Goal: Information Seeking & Learning: Check status

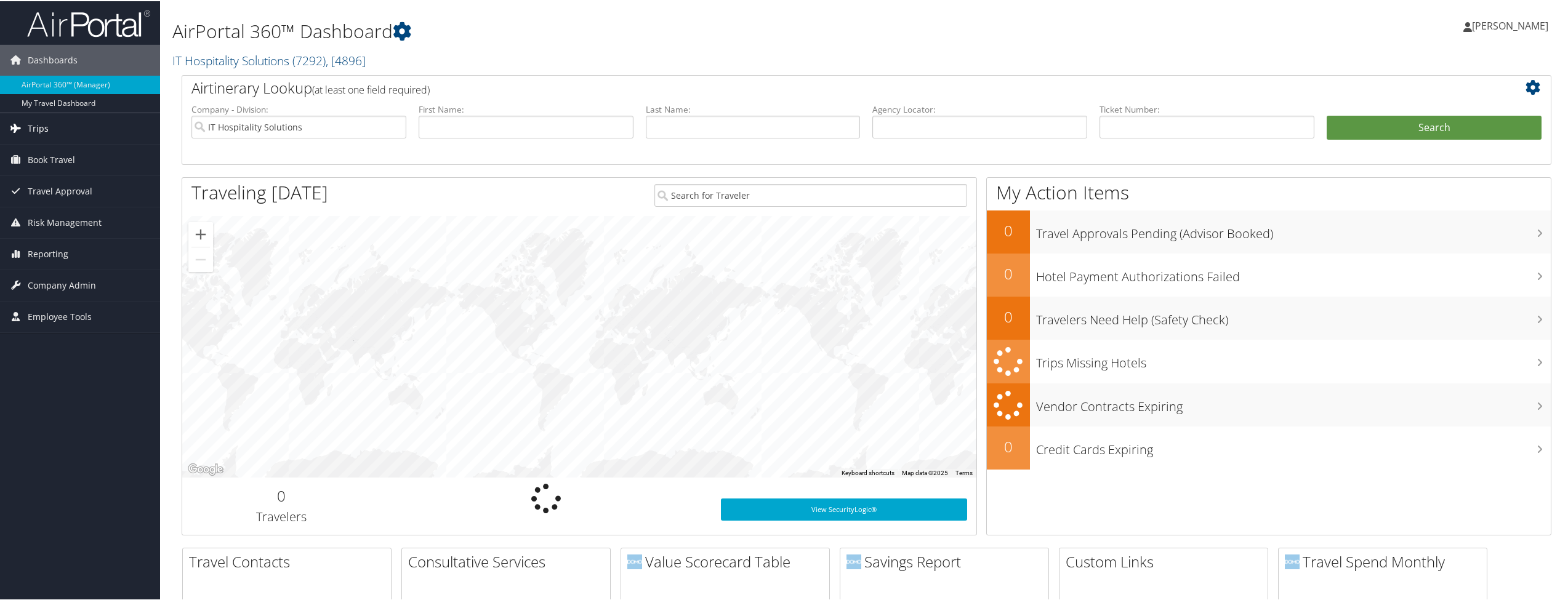
click at [34, 130] on span "Trips" at bounding box center [38, 128] width 21 height 31
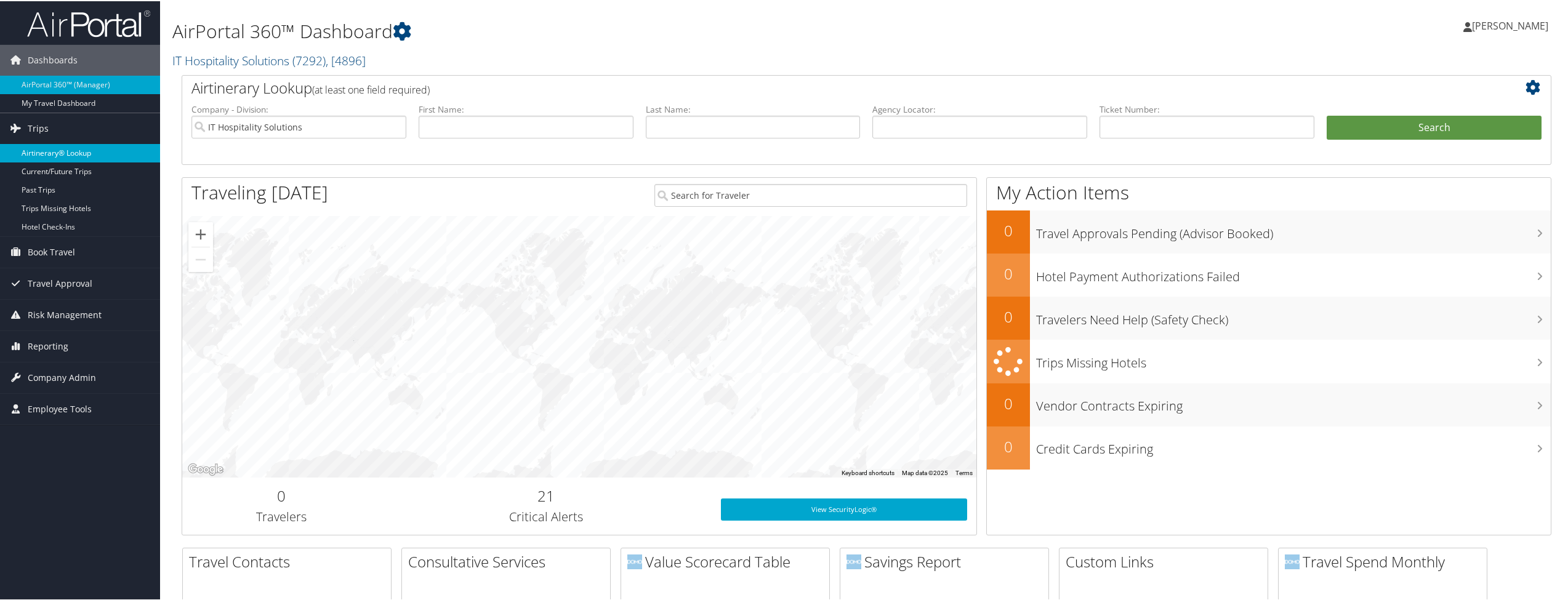
click at [34, 150] on link "Airtinerary® Lookup" at bounding box center [80, 152] width 160 height 18
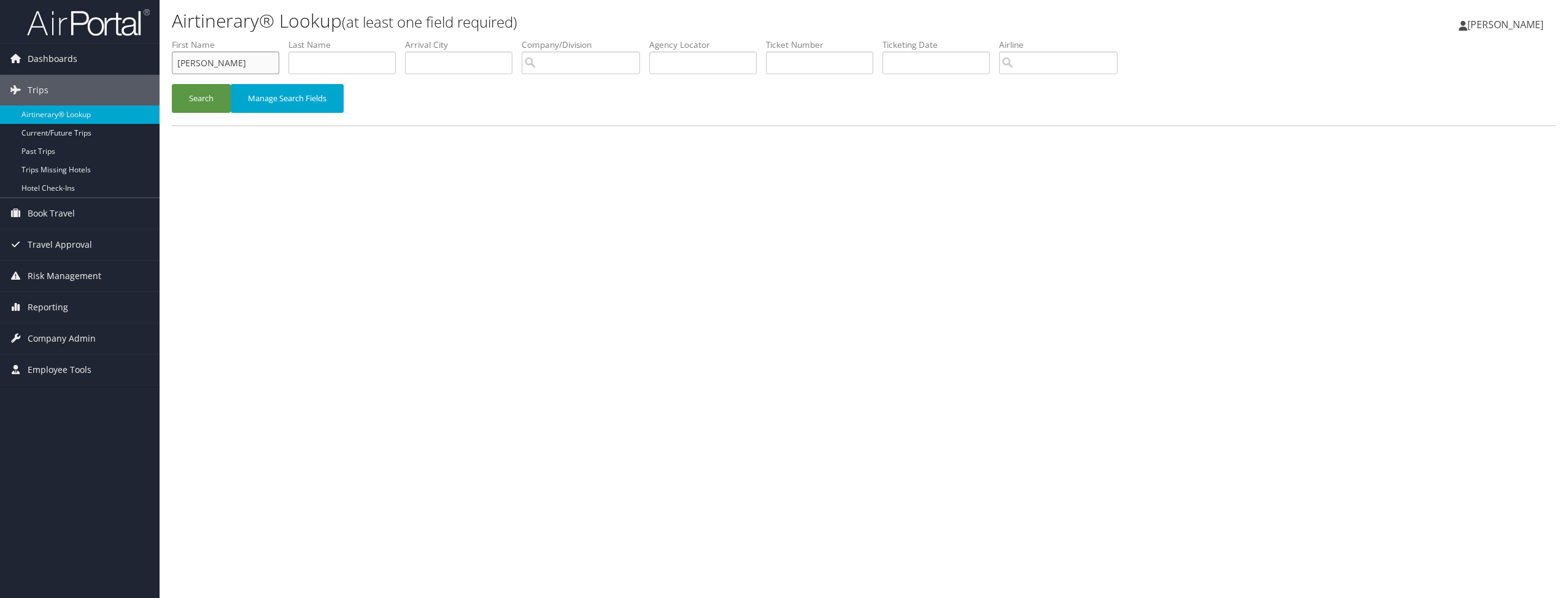
type input "Joel"
type input "Mudd"
click at [201, 98] on button "Search" at bounding box center [201, 98] width 59 height 29
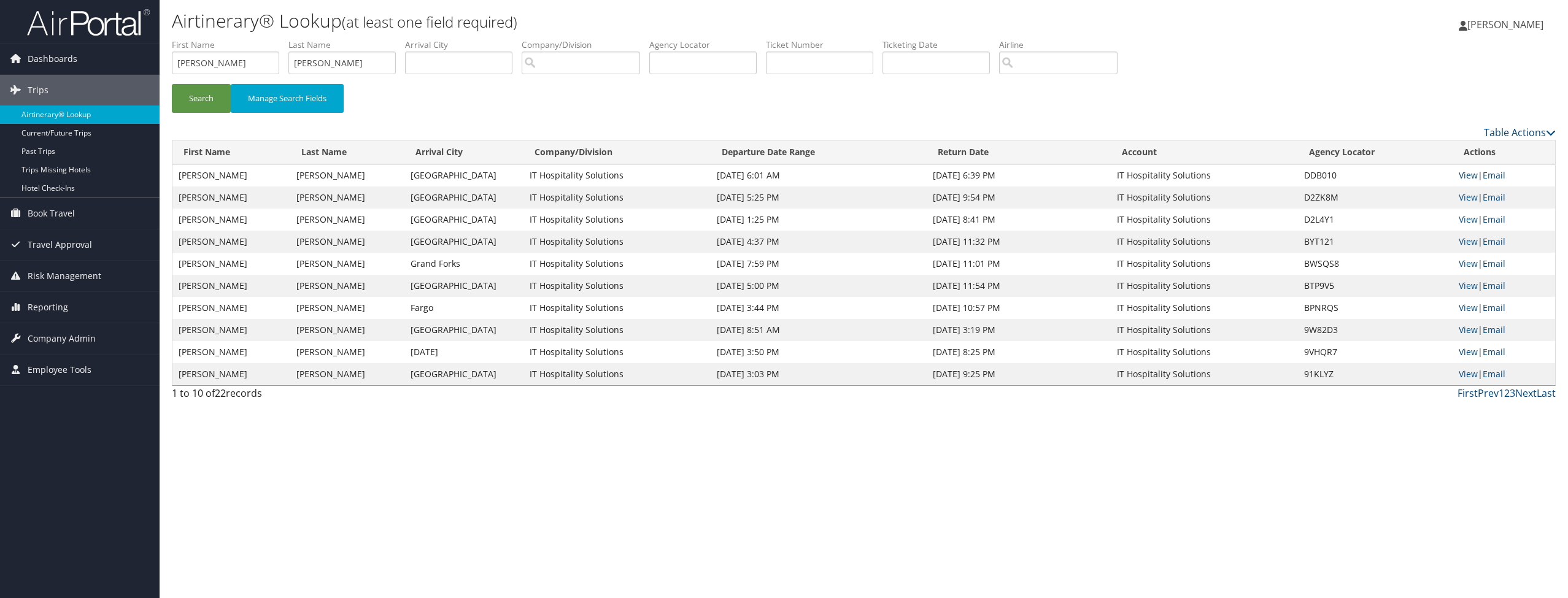
click at [1470, 174] on link "View" at bounding box center [1468, 175] width 19 height 12
click at [1359, 84] on div "Search Manage Search Fields" at bounding box center [863, 105] width 1402 height 41
click at [1415, 69] on div "Search Manage Search Fields" at bounding box center [863, 82] width 1402 height 86
click at [187, 64] on input "Joel" at bounding box center [225, 63] width 108 height 22
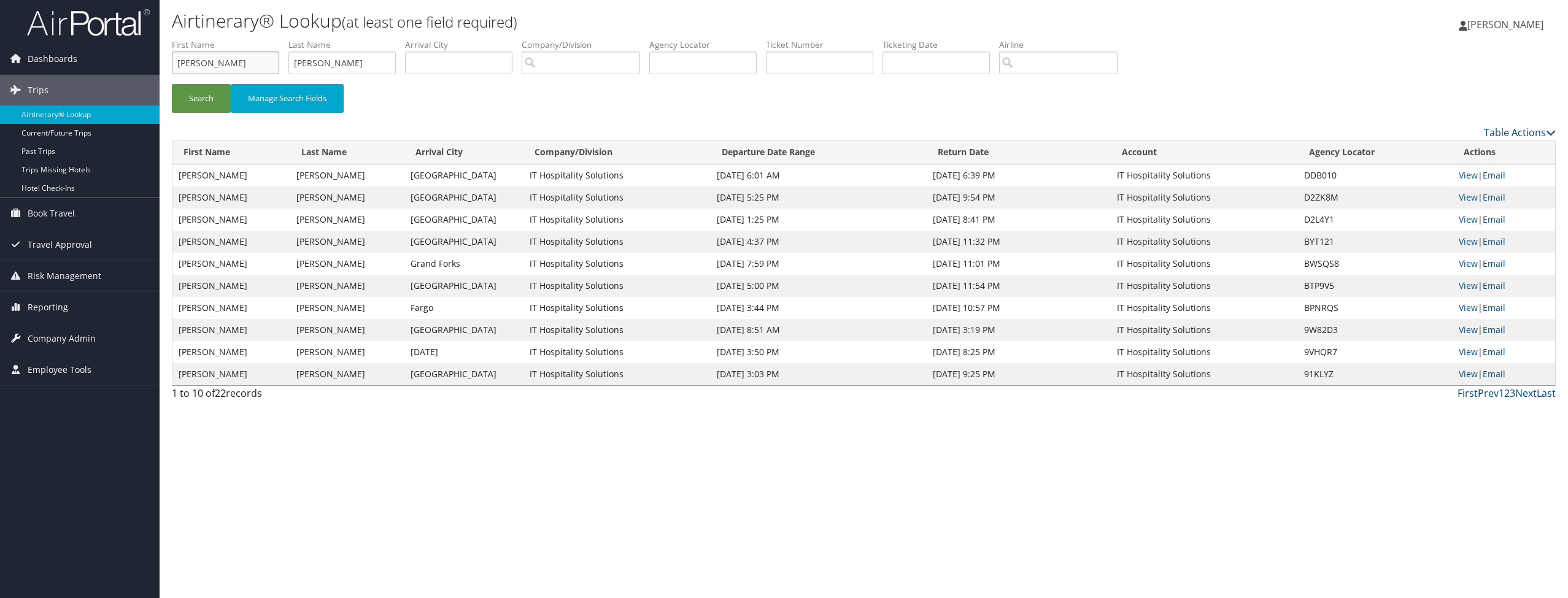
click at [187, 64] on input "Joel" at bounding box center [225, 63] width 108 height 22
type input "Grace"
type input "Doty"
click at [201, 98] on button "Search" at bounding box center [201, 98] width 59 height 29
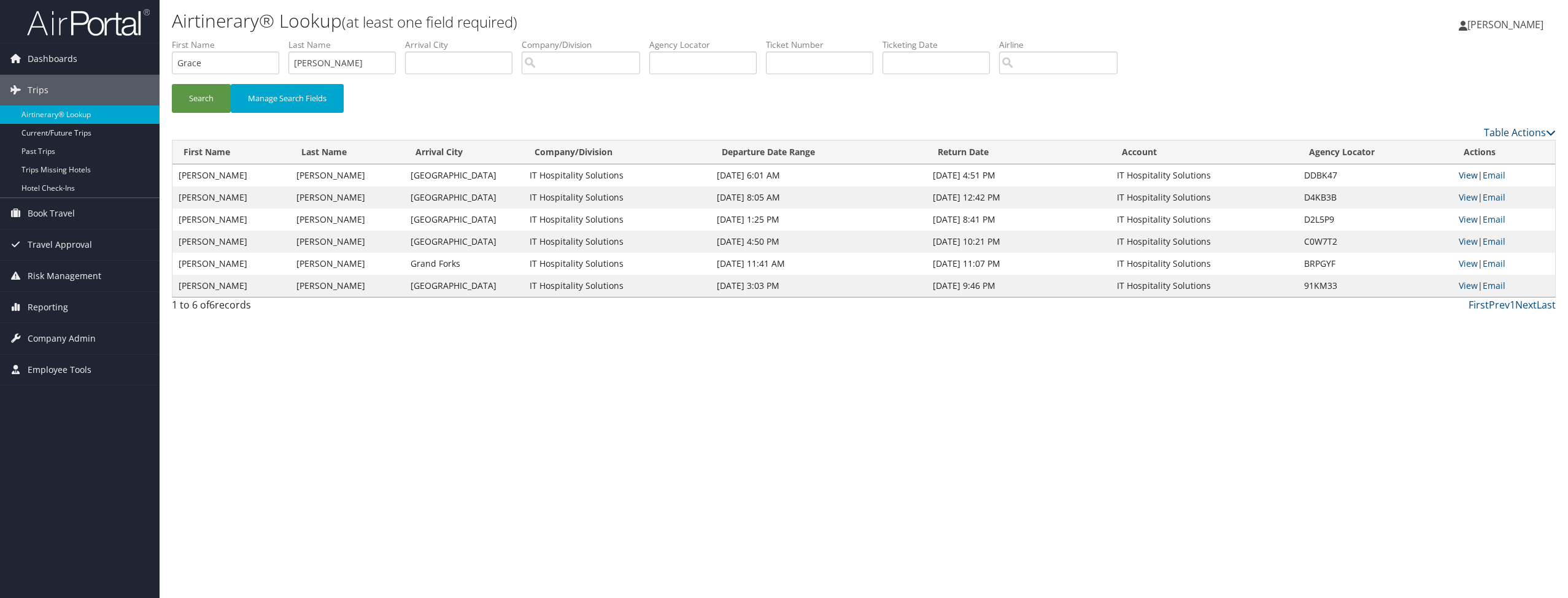
click at [1467, 176] on link "View" at bounding box center [1468, 175] width 19 height 12
click at [231, 60] on input "Grace" at bounding box center [225, 63] width 108 height 22
type input "Evan"
type input "Hodge"
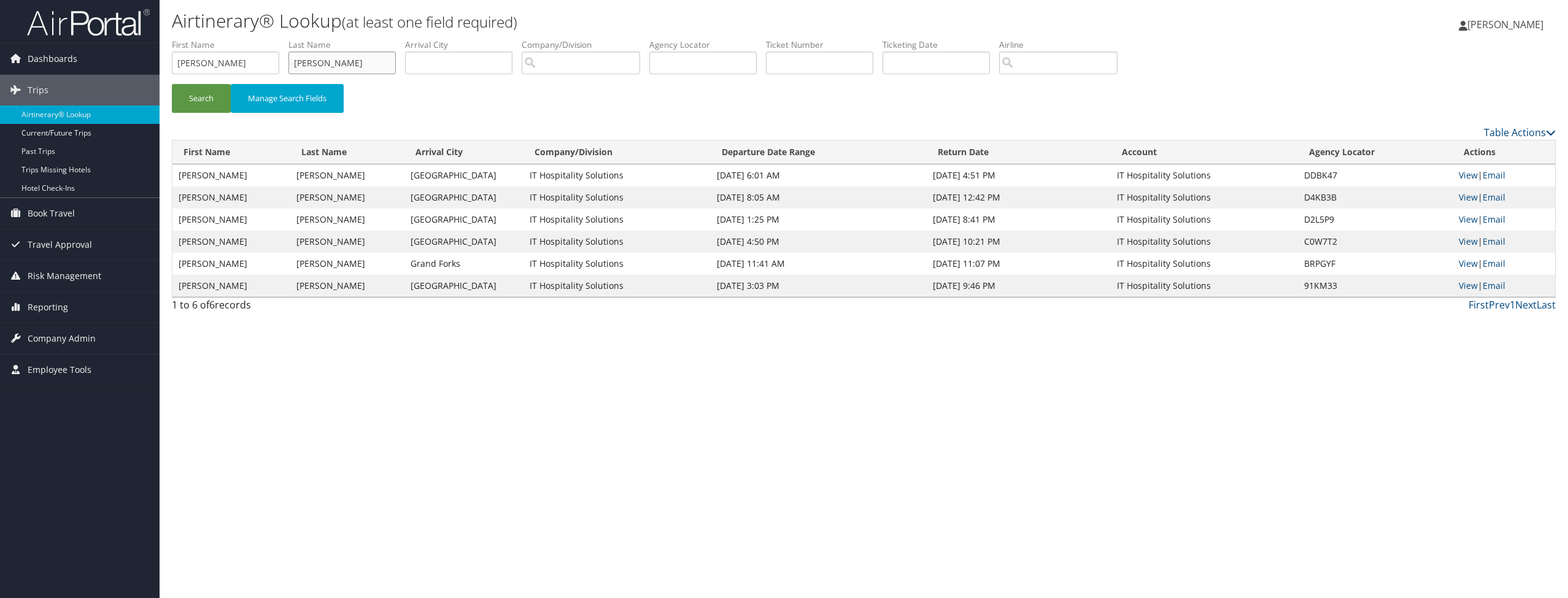
click at [201, 98] on button "Search" at bounding box center [201, 98] width 59 height 29
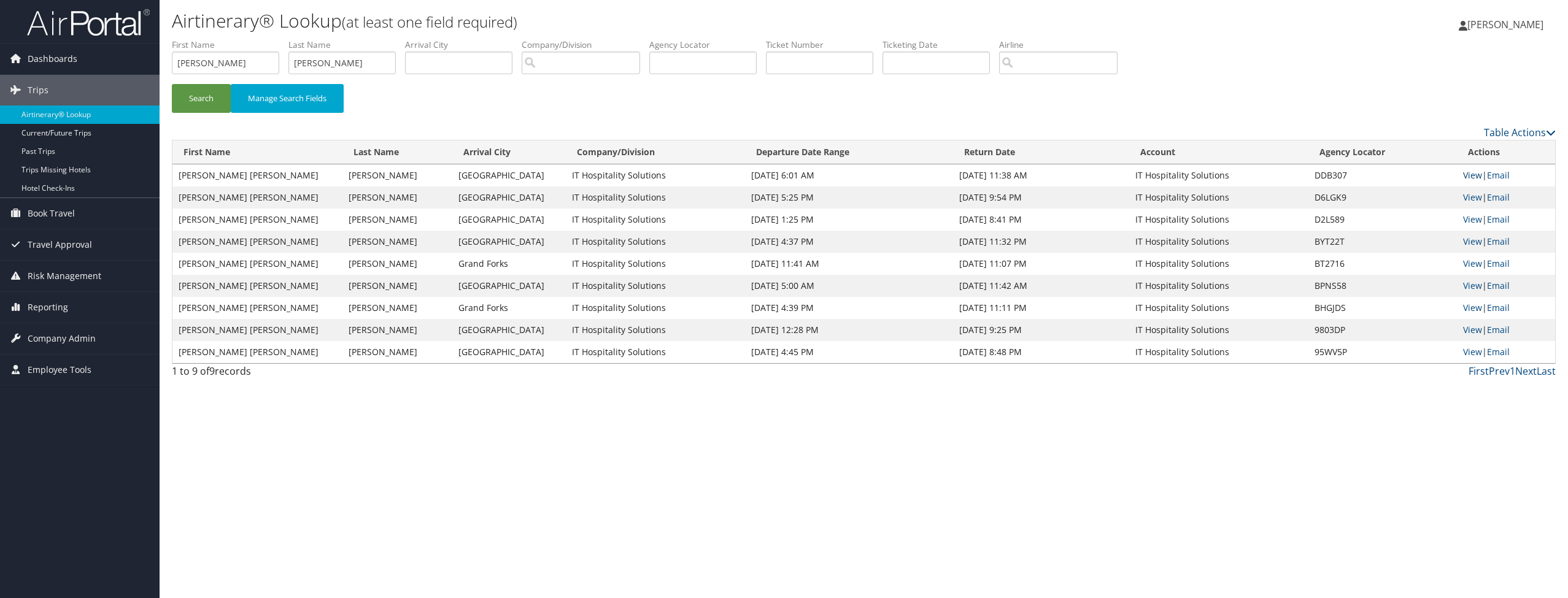
click at [1467, 173] on link "View" at bounding box center [1472, 175] width 19 height 12
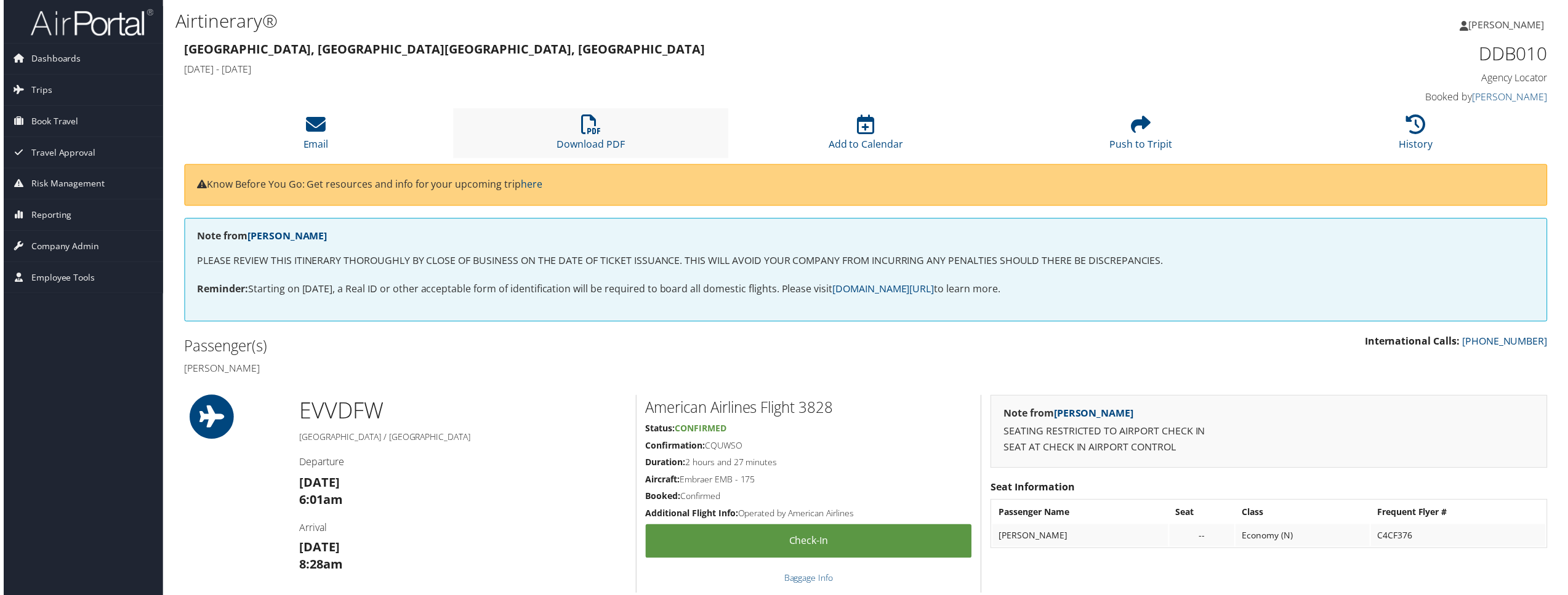
click at [600, 114] on li "Download PDF" at bounding box center [590, 133] width 276 height 50
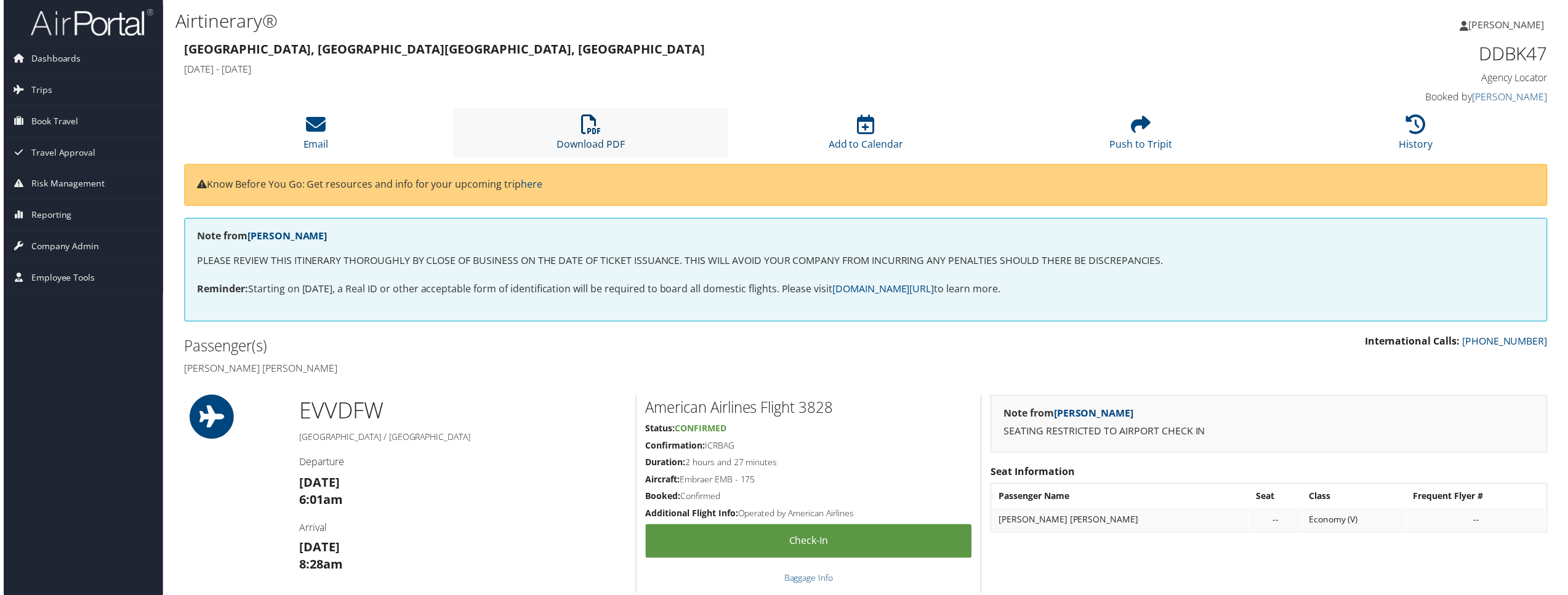
click at [583, 123] on icon at bounding box center [590, 125] width 20 height 20
click at [1353, 121] on li "History" at bounding box center [1419, 133] width 276 height 50
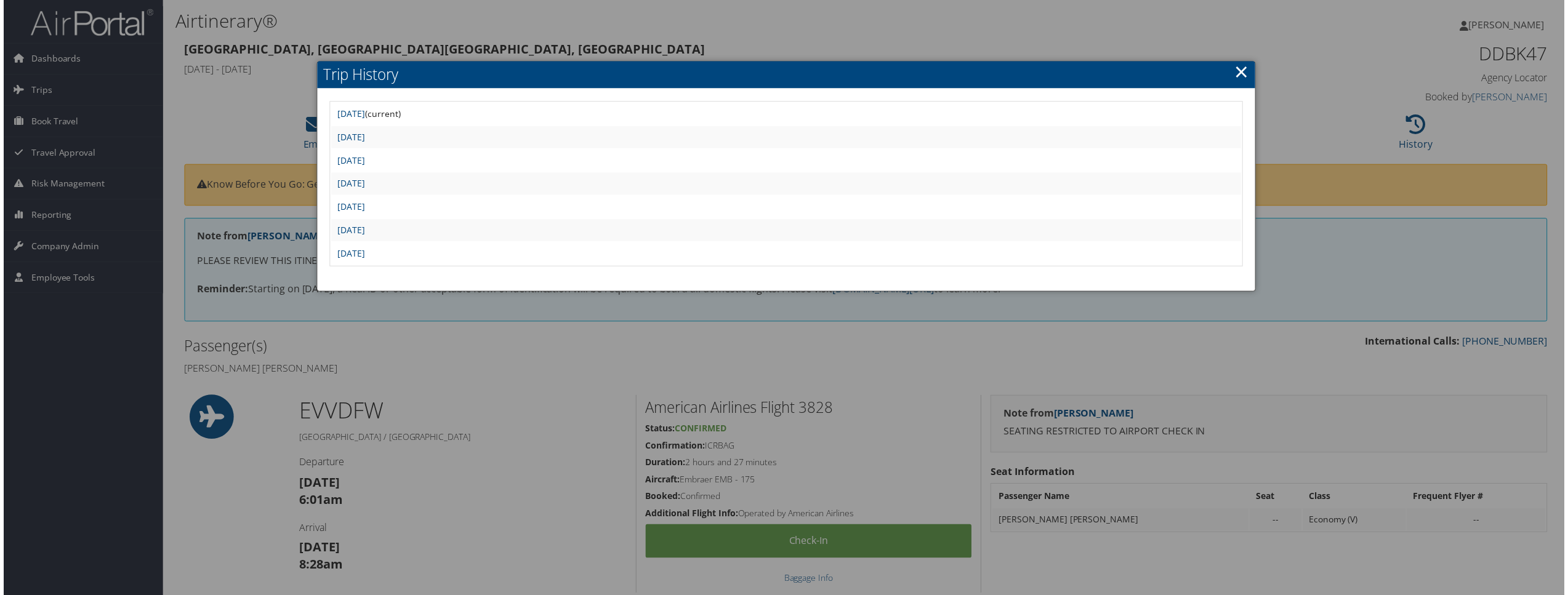
click at [1290, 75] on div at bounding box center [786, 300] width 1573 height 600
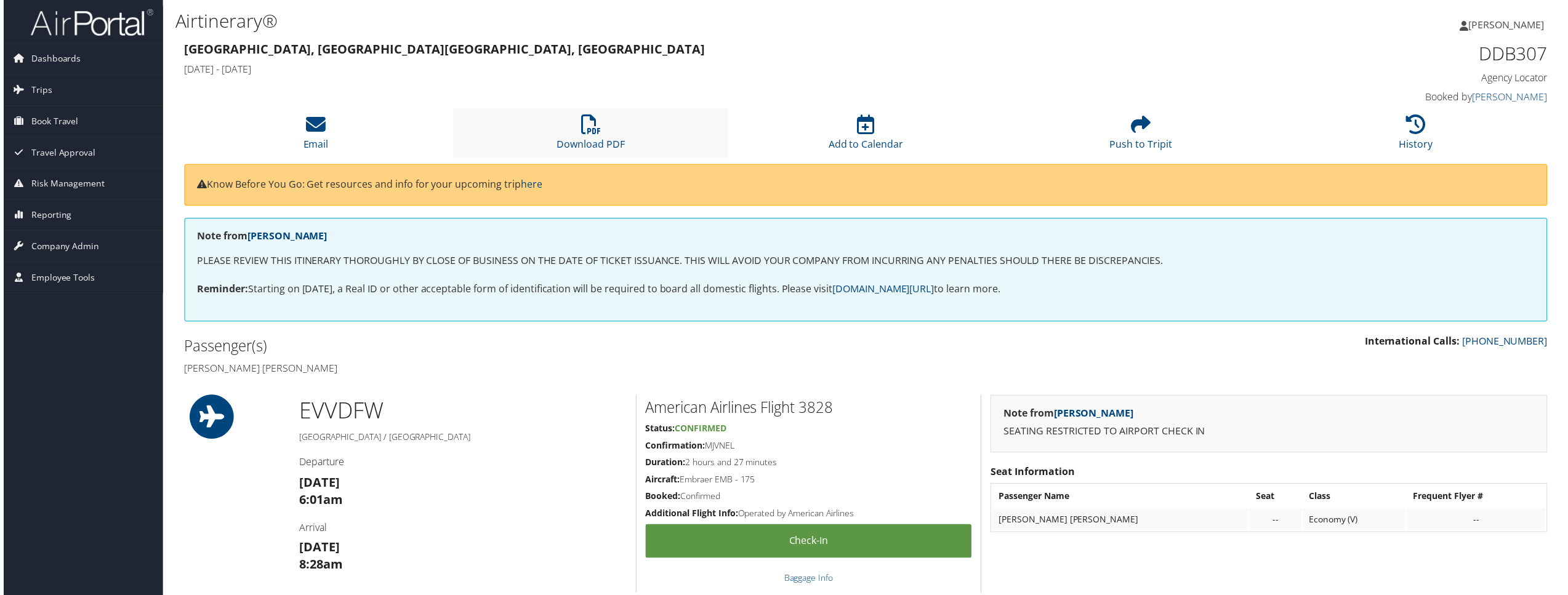
click at [607, 135] on li "Download PDF" at bounding box center [590, 133] width 276 height 50
